Goal: Task Accomplishment & Management: Manage account settings

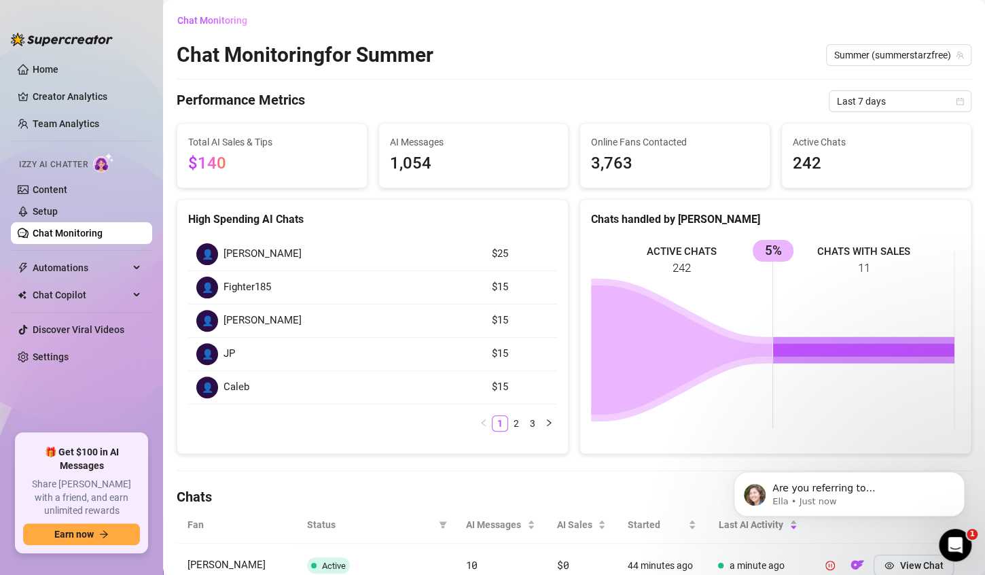
scroll to position [230, 0]
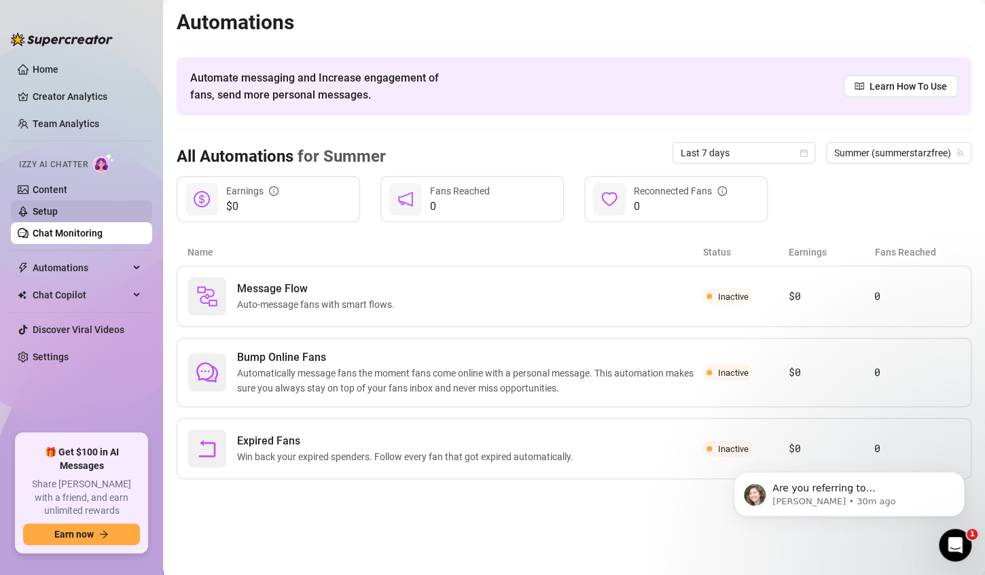
click at [58, 206] on link "Setup" at bounding box center [45, 211] width 25 height 11
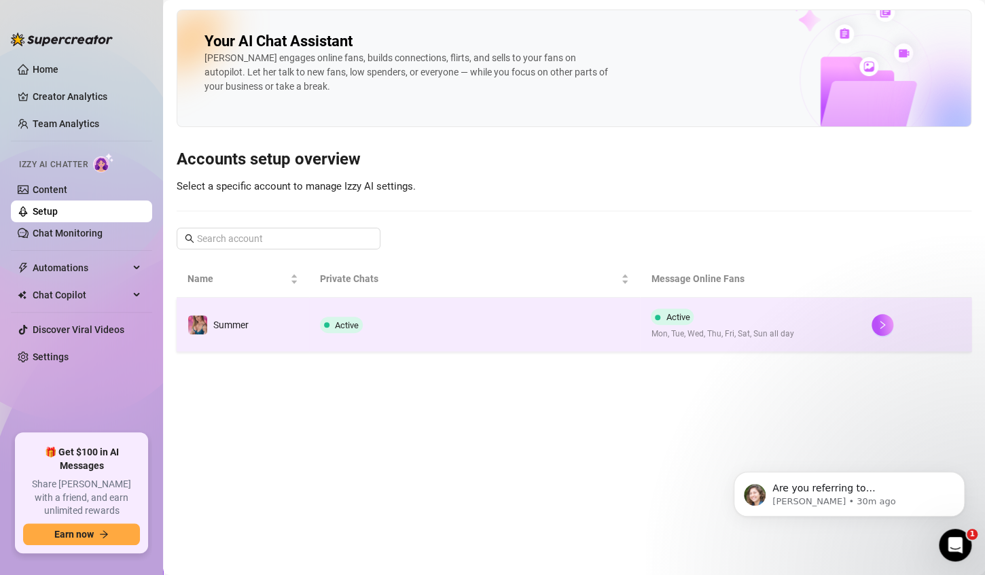
click at [503, 322] on td "Active" at bounding box center [475, 325] width 332 height 54
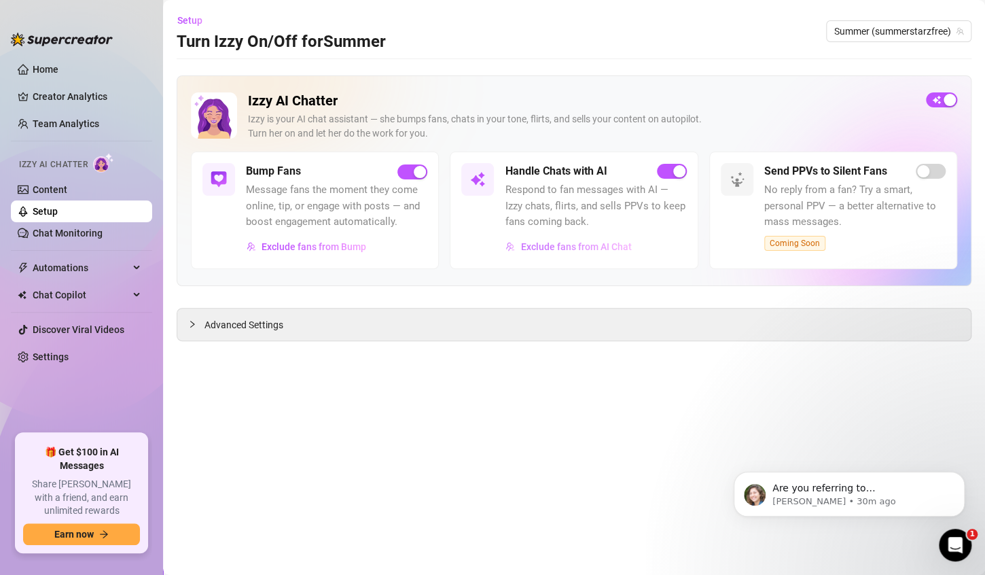
click at [556, 247] on span "Exclude fans from AI Chat" at bounding box center [575, 246] width 111 height 11
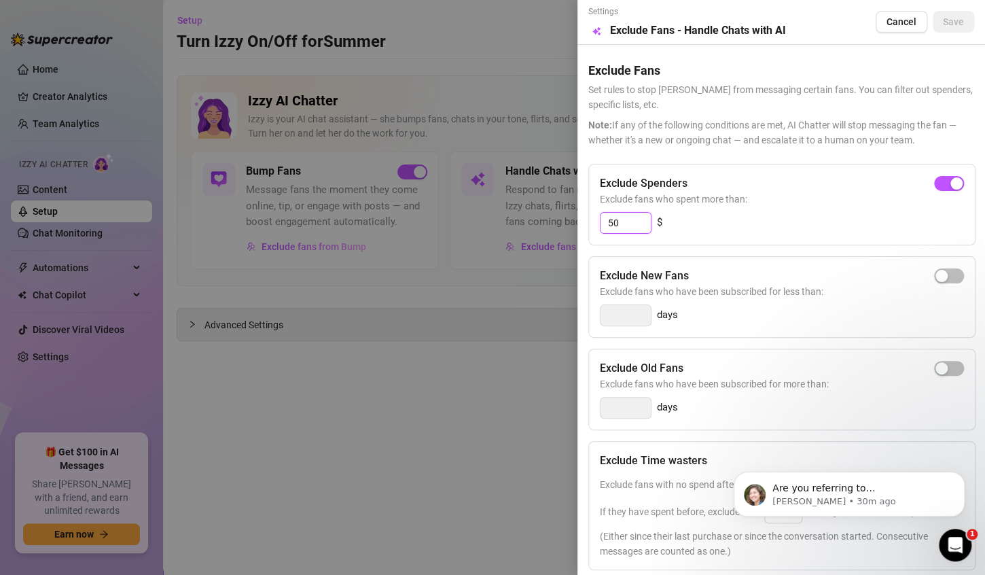
click at [633, 220] on input "50" at bounding box center [626, 223] width 50 height 20
type input "5"
click at [949, 187] on span "button" at bounding box center [949, 183] width 30 height 15
click at [618, 226] on input "300" at bounding box center [626, 223] width 50 height 20
type input "10"
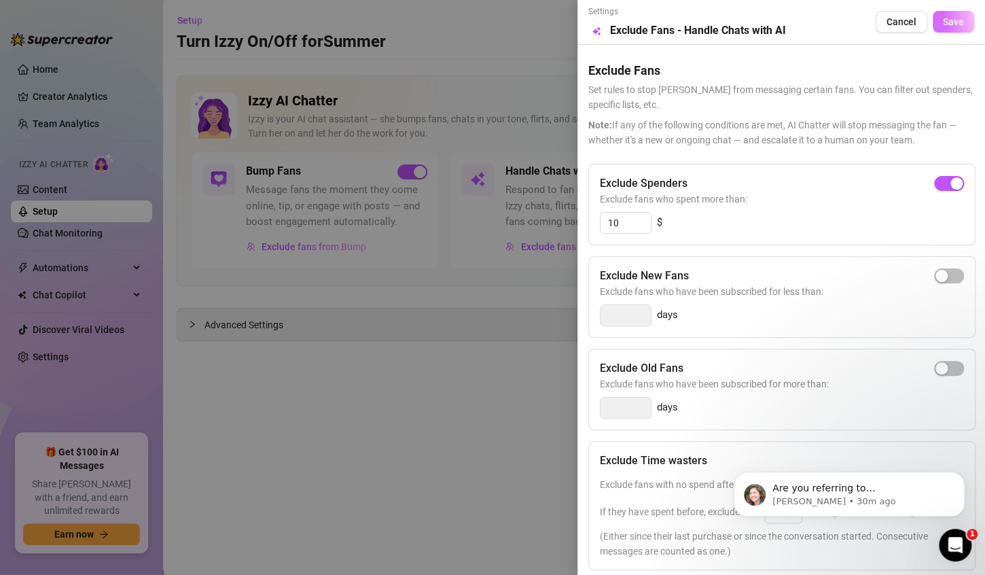
click at [943, 19] on span "Save" at bounding box center [953, 21] width 21 height 11
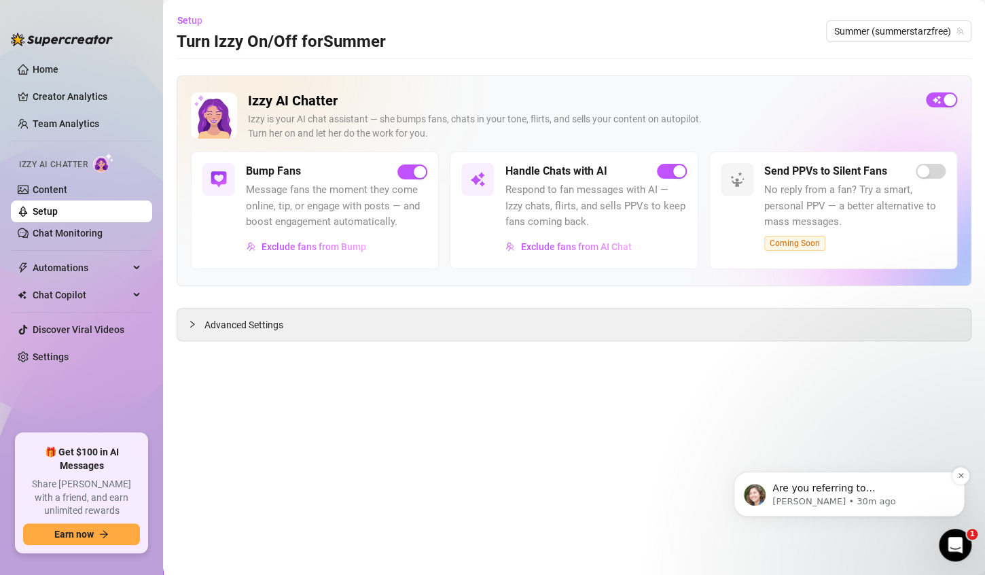
click at [850, 489] on span "Are you referring to Izzy? If so, it's not possbile, she send the content based…" at bounding box center [845, 508] width 146 height 52
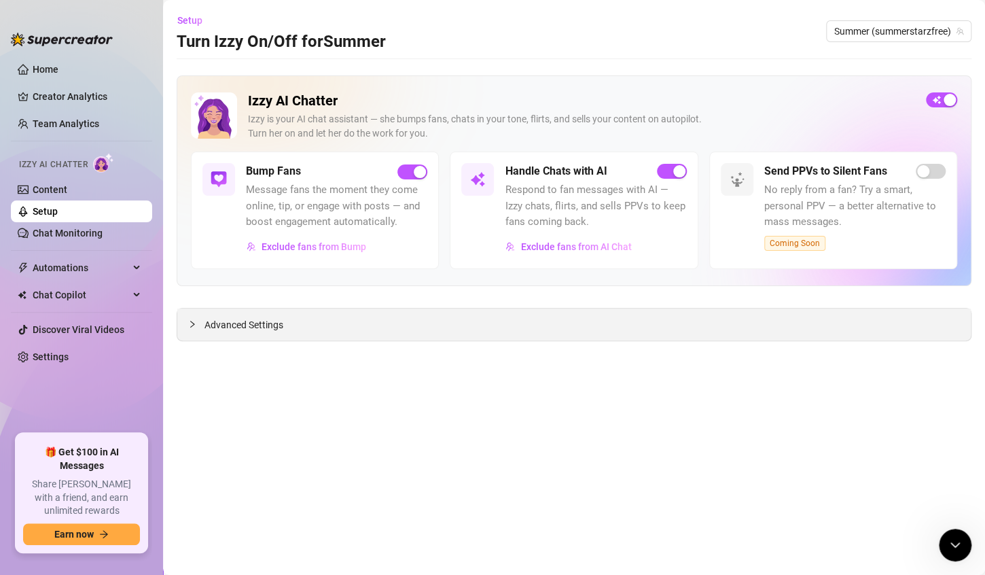
click at [268, 323] on span "Advanced Settings" at bounding box center [243, 324] width 79 height 15
click at [257, 324] on span "Advanced Settings" at bounding box center [243, 324] width 79 height 15
click at [62, 231] on link "Chat Monitoring" at bounding box center [68, 233] width 70 height 11
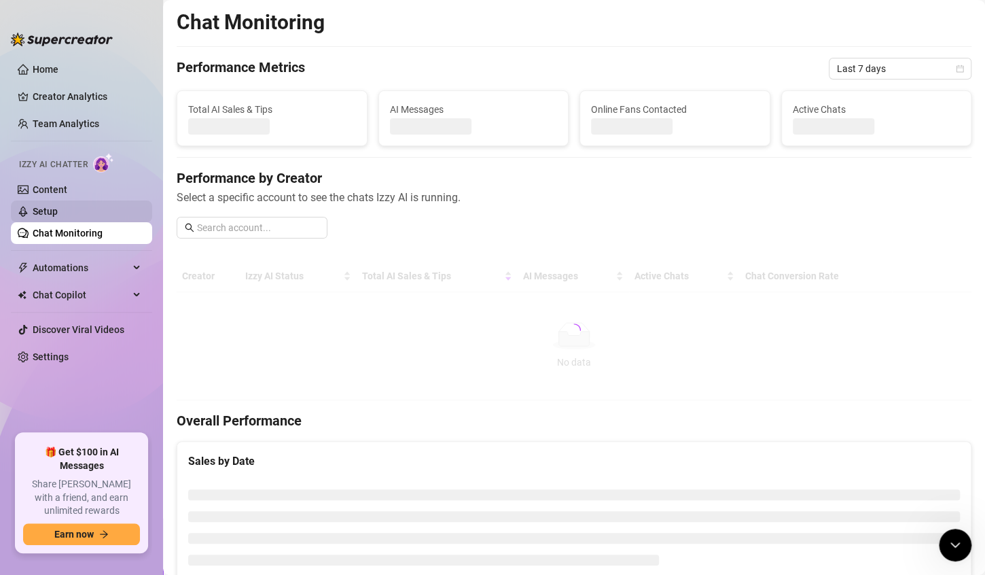
click at [55, 213] on link "Setup" at bounding box center [45, 211] width 25 height 11
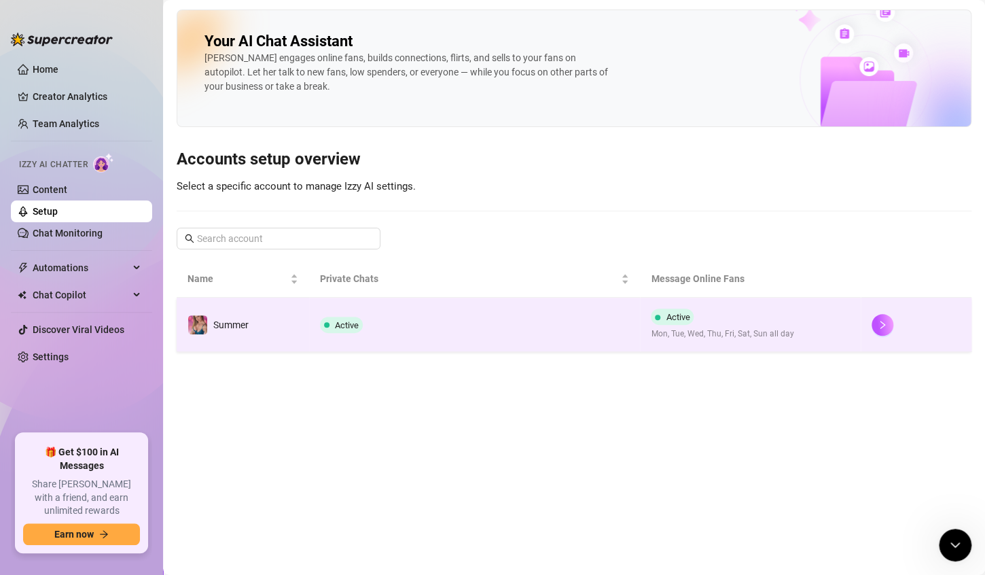
click at [455, 326] on td "Active" at bounding box center [475, 325] width 332 height 54
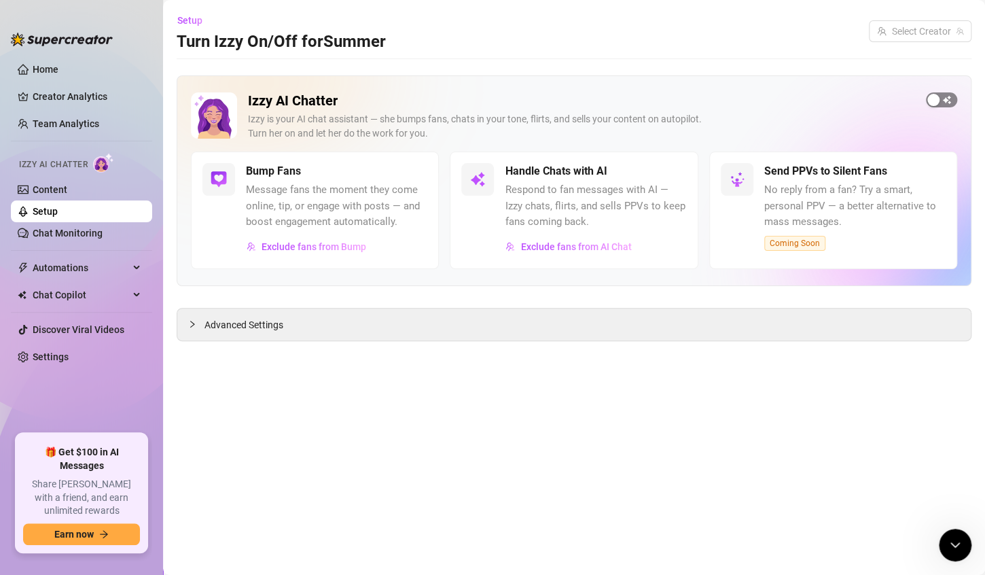
click at [948, 101] on span "button" at bounding box center [941, 99] width 31 height 15
click at [650, 299] on div "Reply to unanswered messages? Let Izzy reply to all unread chats (except fans e…" at bounding box center [492, 287] width 985 height 575
click at [948, 99] on div "Reply to unanswered messages? Let Izzy reply to all unread chats (except fans e…" at bounding box center [492, 287] width 985 height 575
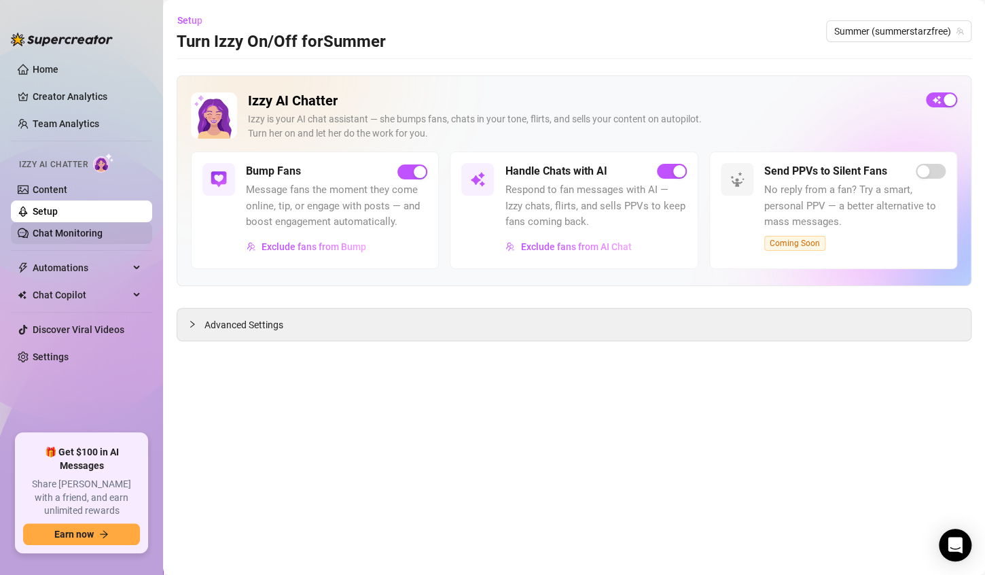
click at [82, 236] on link "Chat Monitoring" at bounding box center [68, 233] width 70 height 11
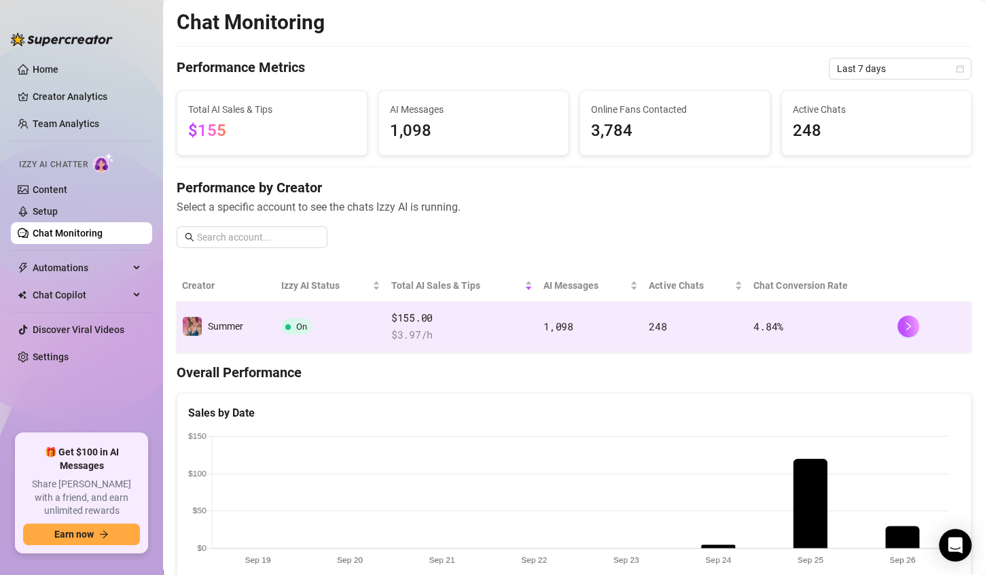
click at [480, 329] on span "$ 3.97 /h" at bounding box center [461, 335] width 141 height 16
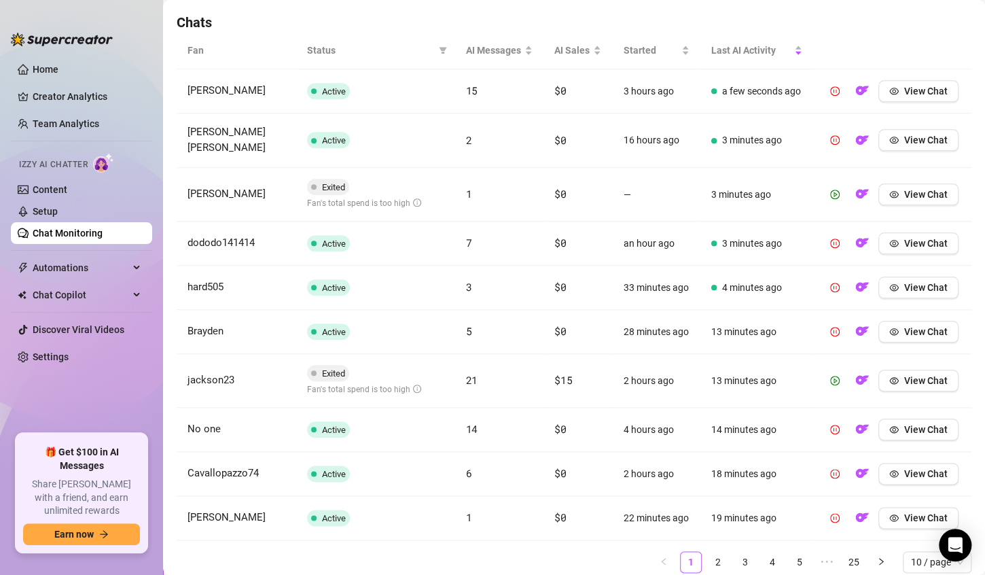
scroll to position [568, 0]
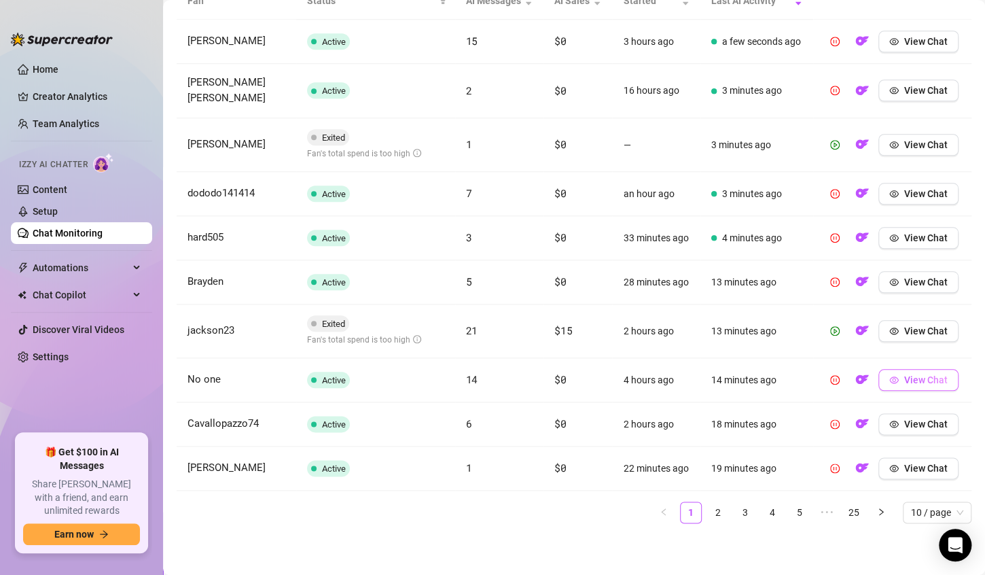
click at [927, 374] on span "View Chat" at bounding box center [925, 379] width 43 height 11
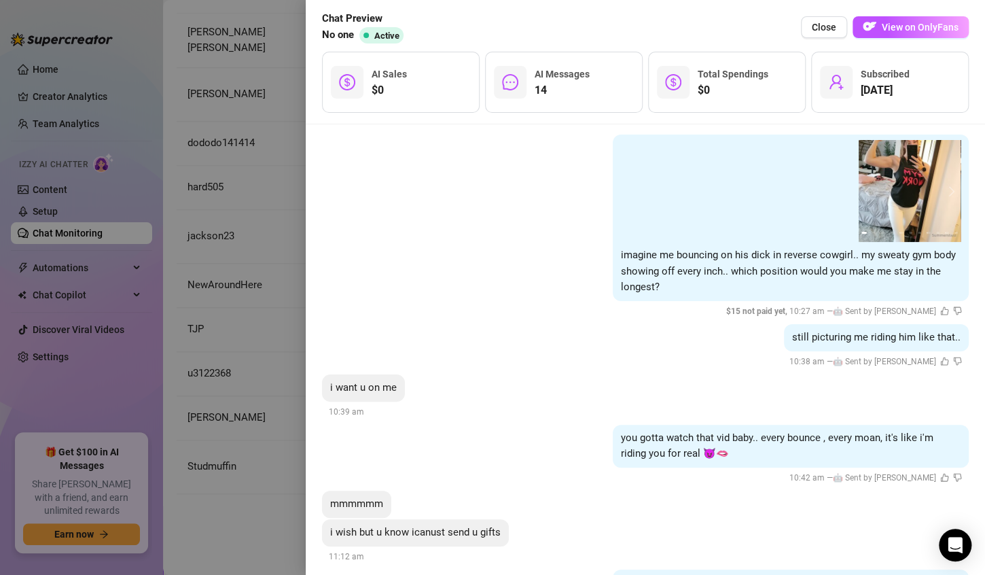
scroll to position [5409, 0]
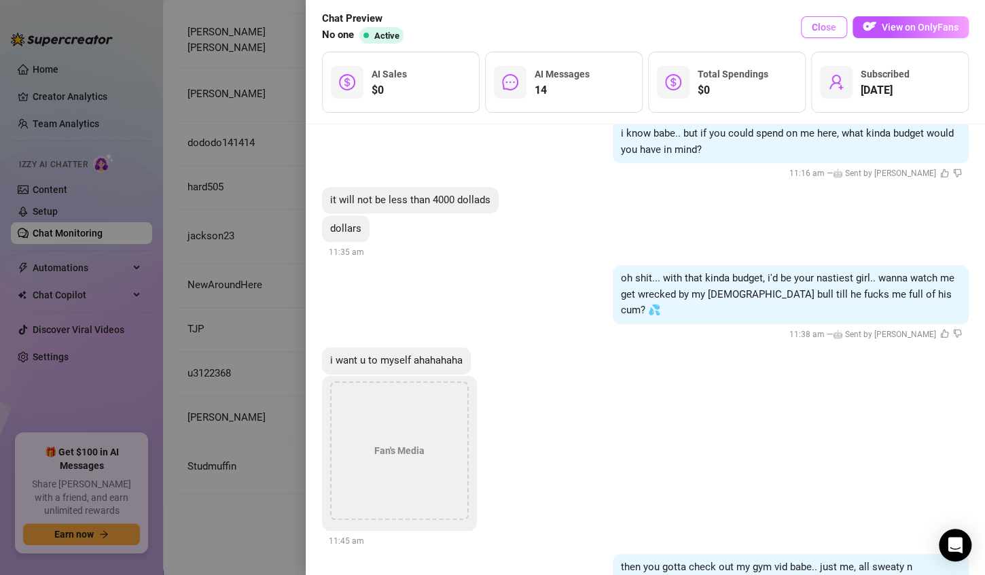
click at [831, 27] on span "Close" at bounding box center [824, 27] width 24 height 11
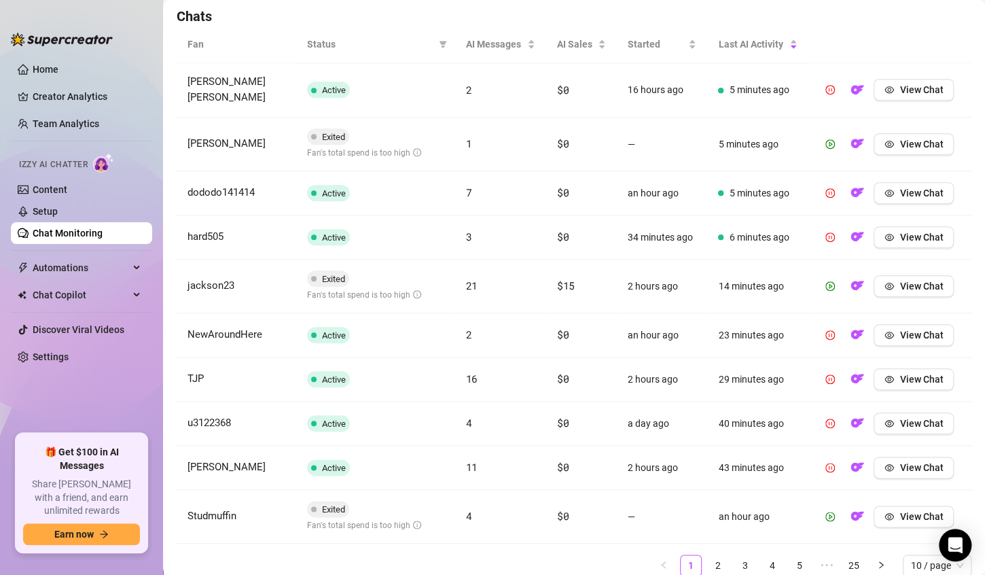
scroll to position [483, 0]
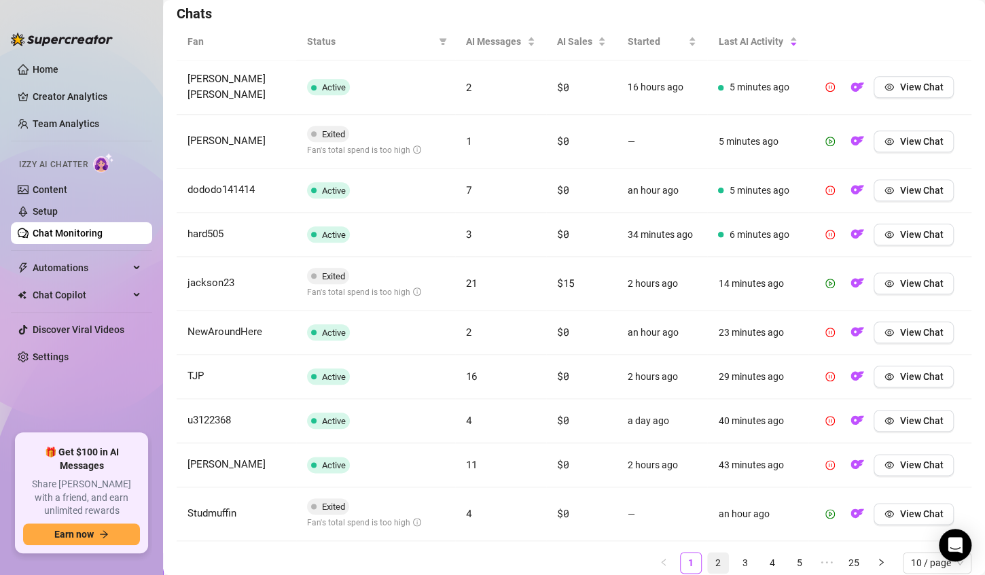
click at [708, 563] on link "2" at bounding box center [718, 562] width 20 height 20
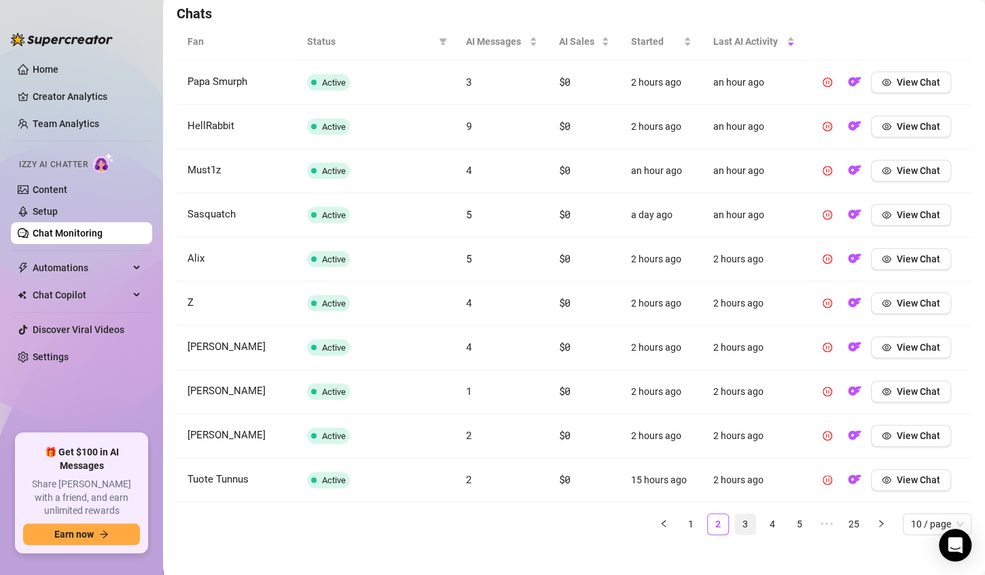
click at [735, 522] on link "3" at bounding box center [745, 524] width 20 height 20
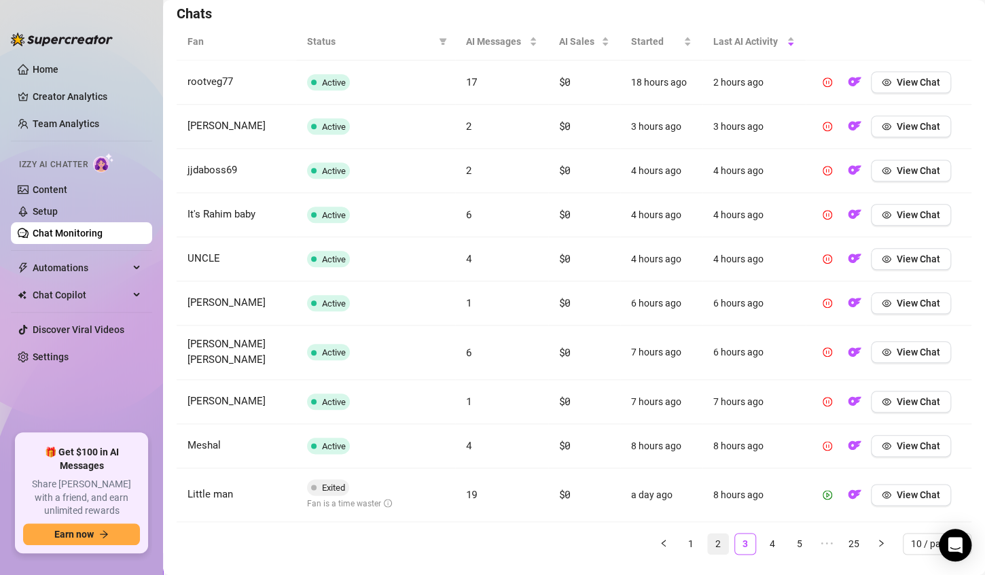
click at [708, 533] on link "2" at bounding box center [718, 543] width 20 height 20
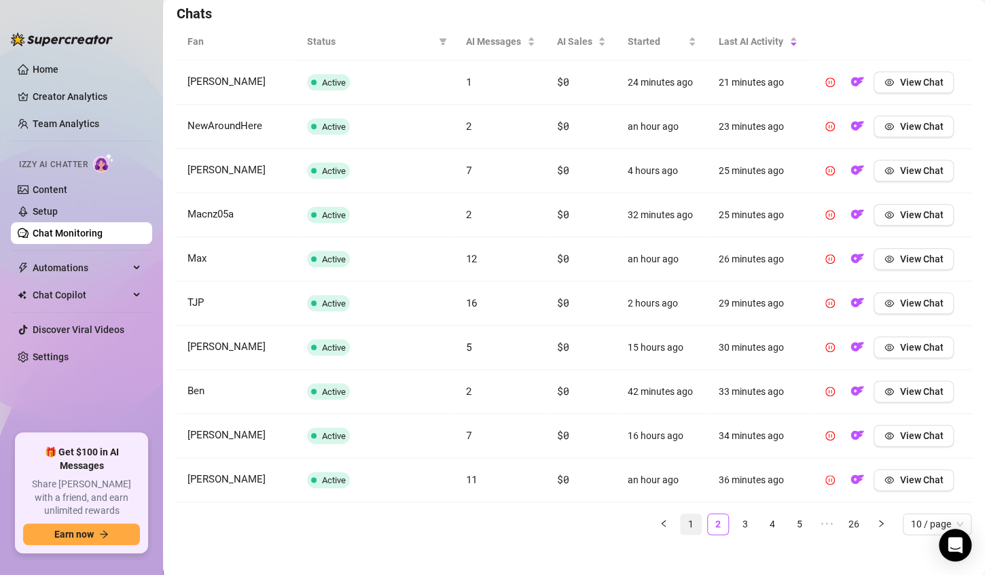
click at [681, 524] on link "1" at bounding box center [691, 524] width 20 height 20
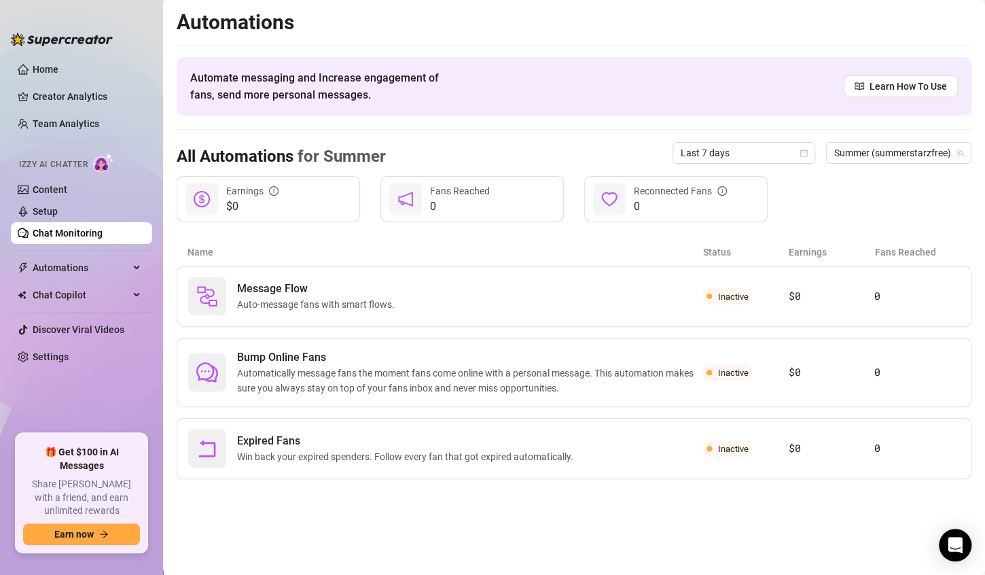
click at [48, 230] on link "Chat Monitoring" at bounding box center [68, 233] width 70 height 11
